Goal: Register for event/course

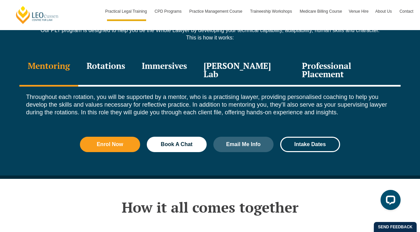
scroll to position [944, 0]
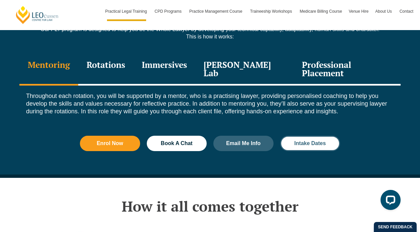
click at [320, 141] on span "Intake Dates" at bounding box center [309, 143] width 31 height 5
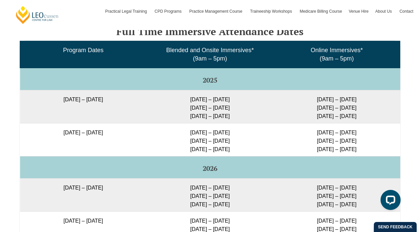
scroll to position [1101, 0]
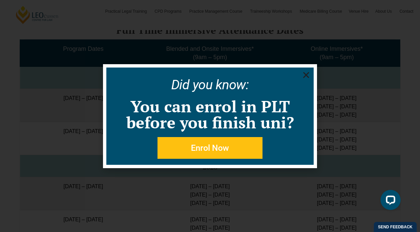
click at [308, 73] on icon "Close" at bounding box center [306, 75] width 8 height 8
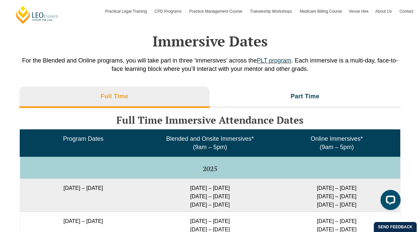
scroll to position [1011, 0]
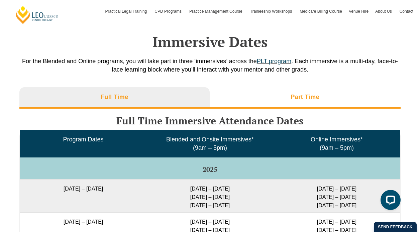
click at [299, 101] on h3 "Part Time" at bounding box center [304, 97] width 29 height 8
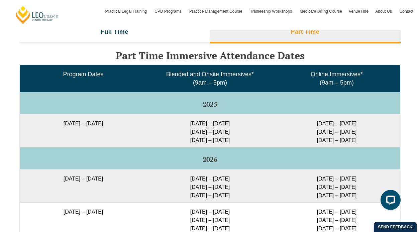
scroll to position [1062, 0]
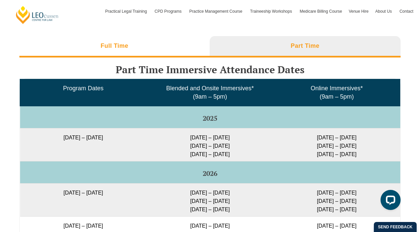
click at [157, 56] on li "Full Time" at bounding box center [114, 46] width 190 height 21
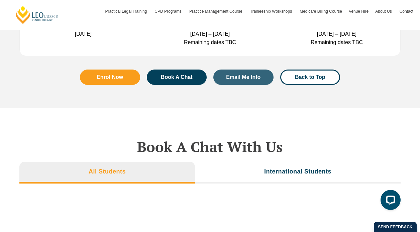
scroll to position [2146, 0]
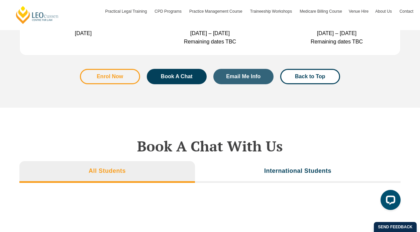
click at [117, 79] on span "Enrol Now" at bounding box center [110, 76] width 26 height 5
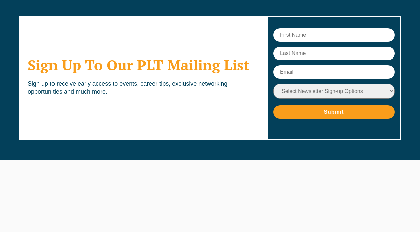
scroll to position [3685, 0]
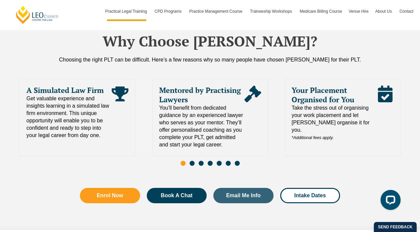
scroll to position [1441, 0]
